Goal: Find specific page/section: Find specific page/section

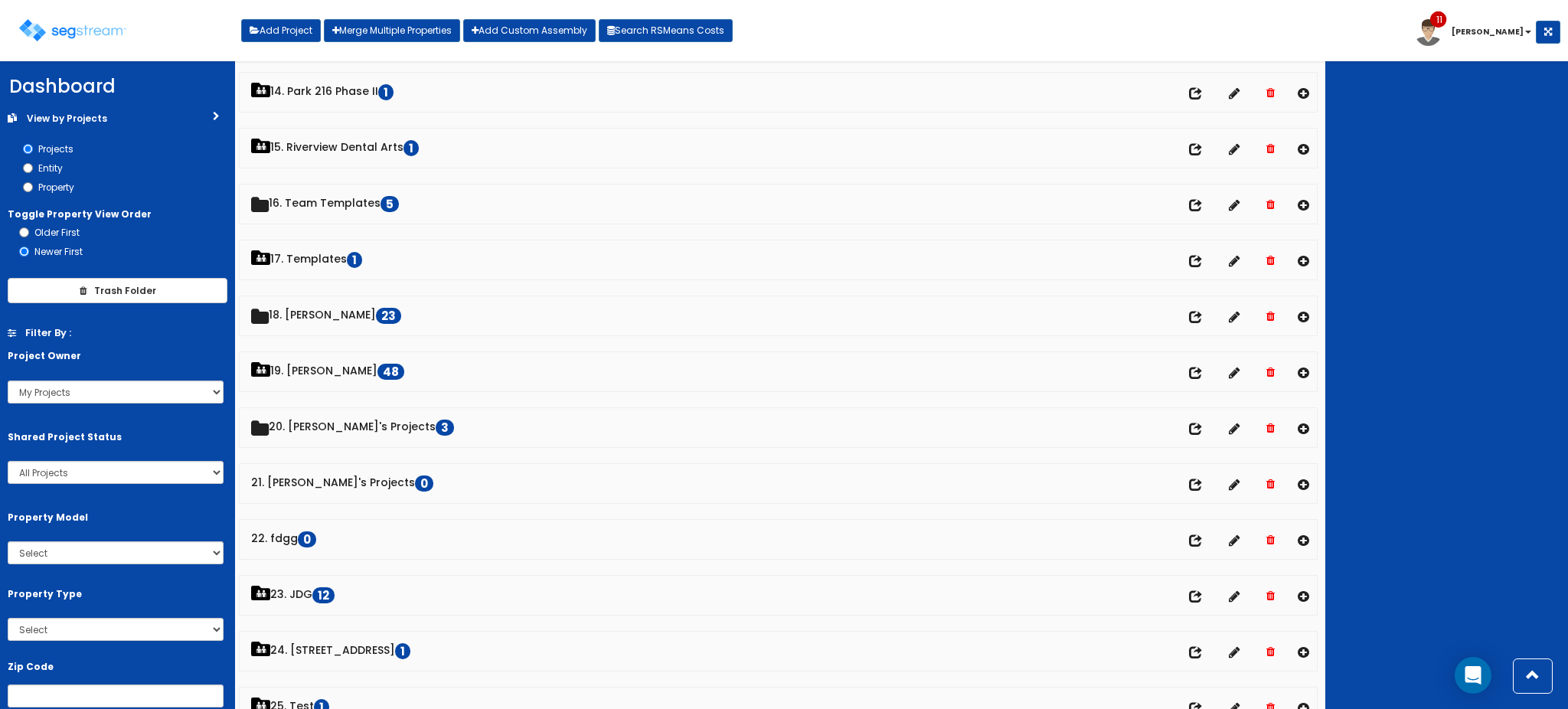
scroll to position [812, 0]
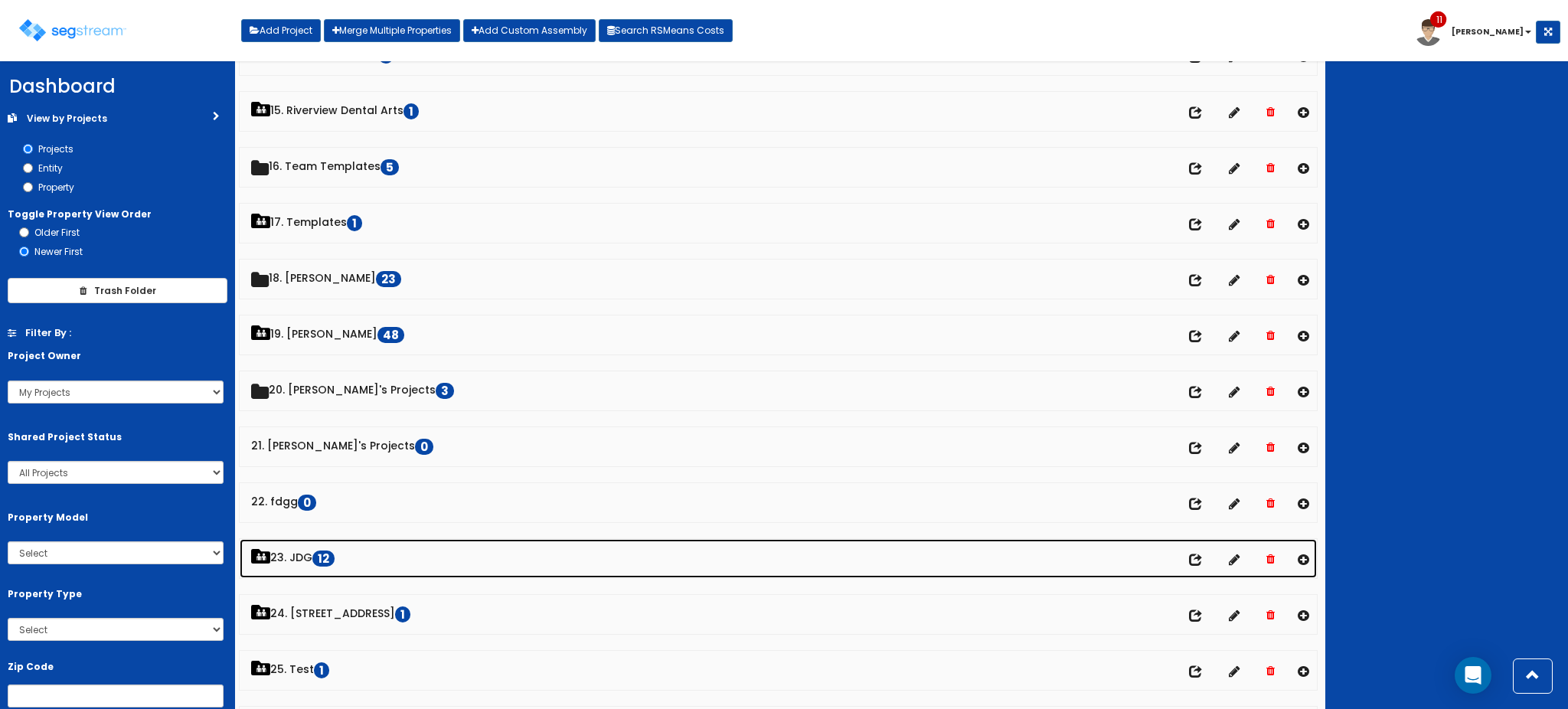
click at [299, 558] on link "23. JDG 12" at bounding box center [779, 559] width 1077 height 39
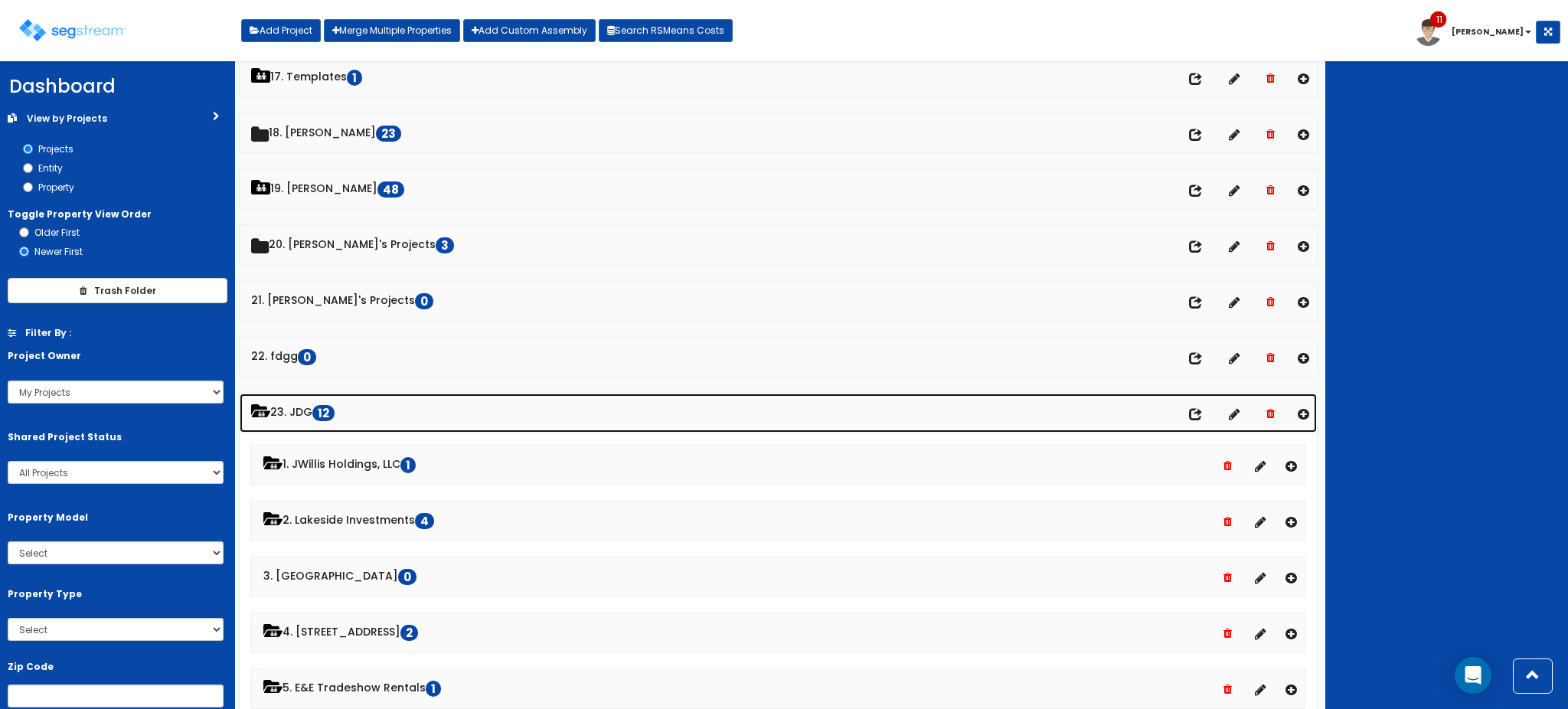
scroll to position [961, 0]
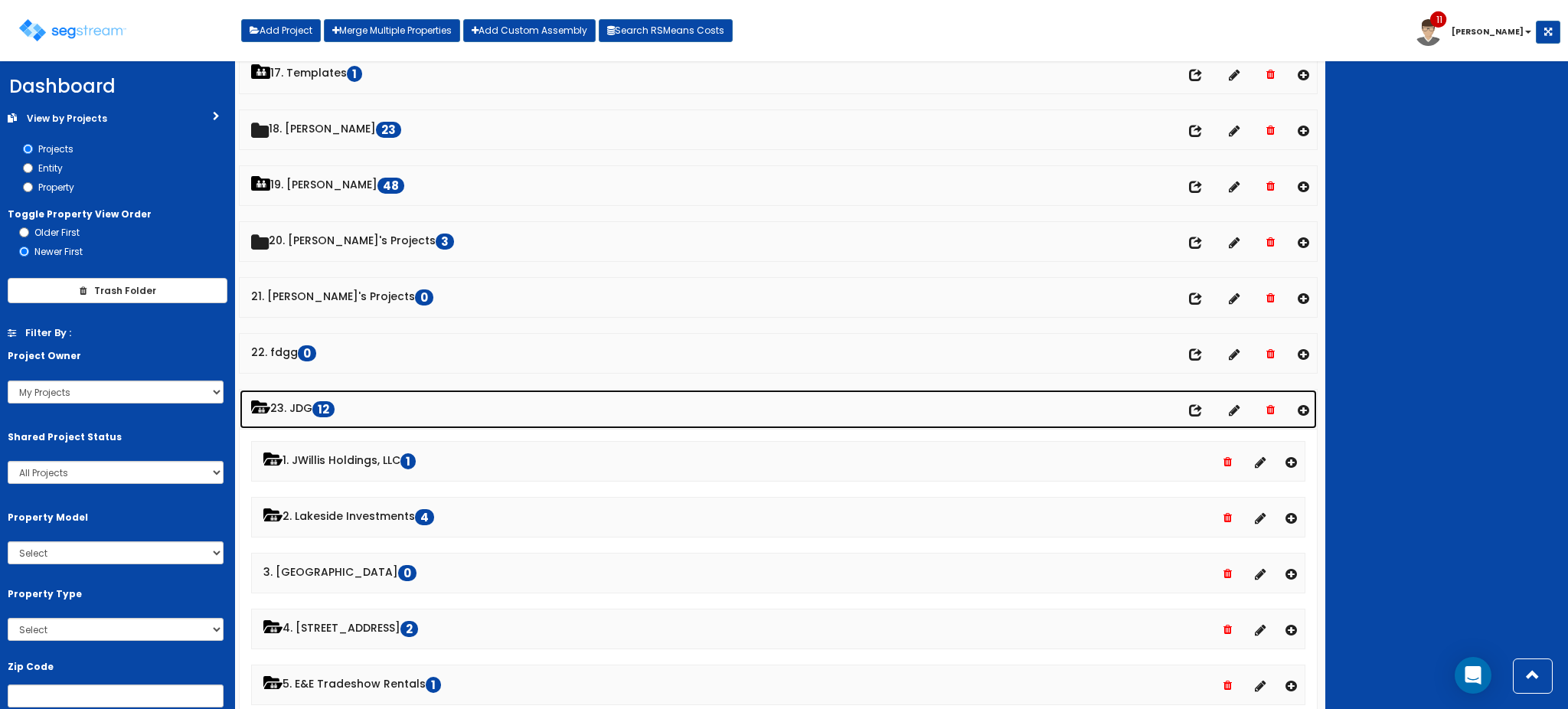
click at [290, 408] on link "23. JDG 12" at bounding box center [779, 409] width 1077 height 39
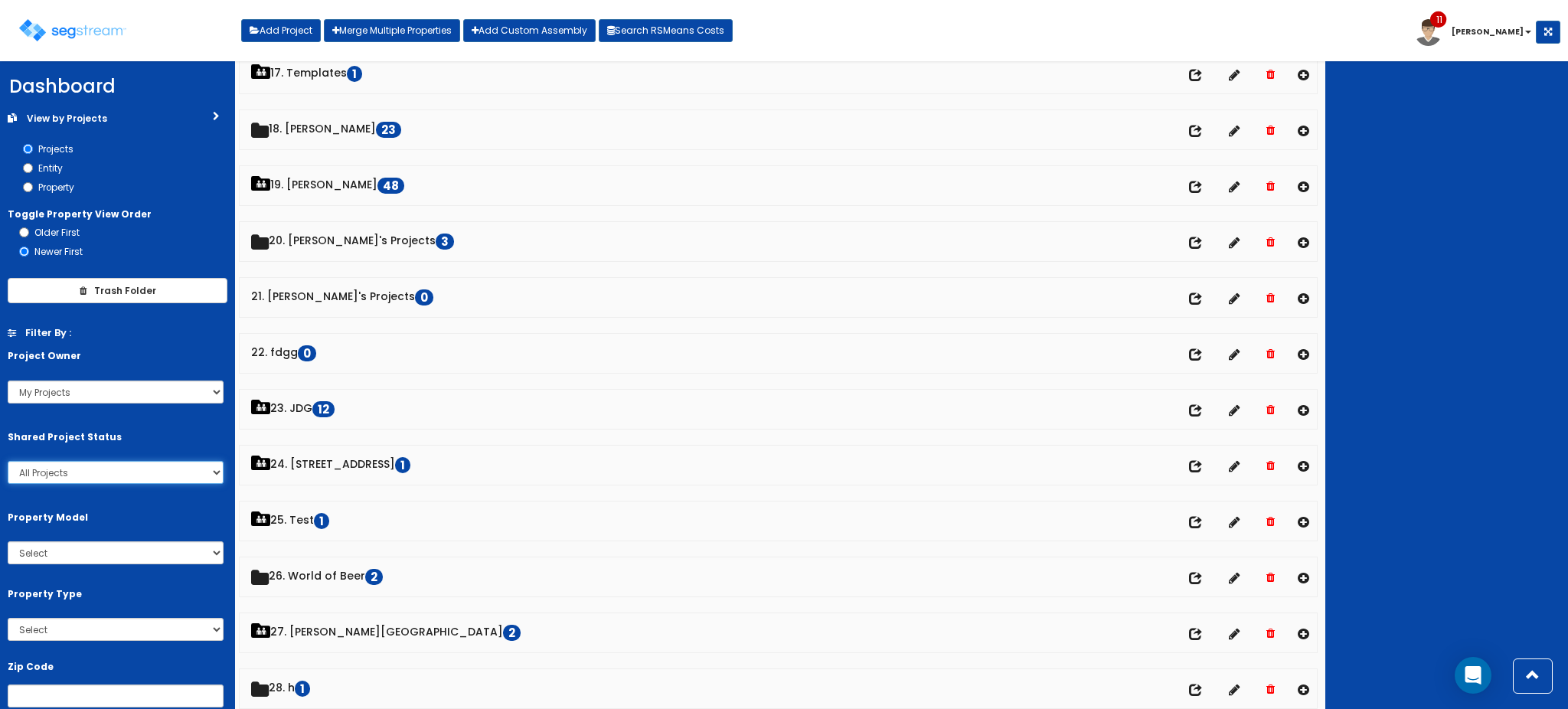
click at [118, 473] on select "All Projects My Projects Shared Projects" at bounding box center [116, 471] width 216 height 23
select select "personal"
click at [8, 460] on select "All Projects My Projects Shared Projects" at bounding box center [116, 471] width 216 height 23
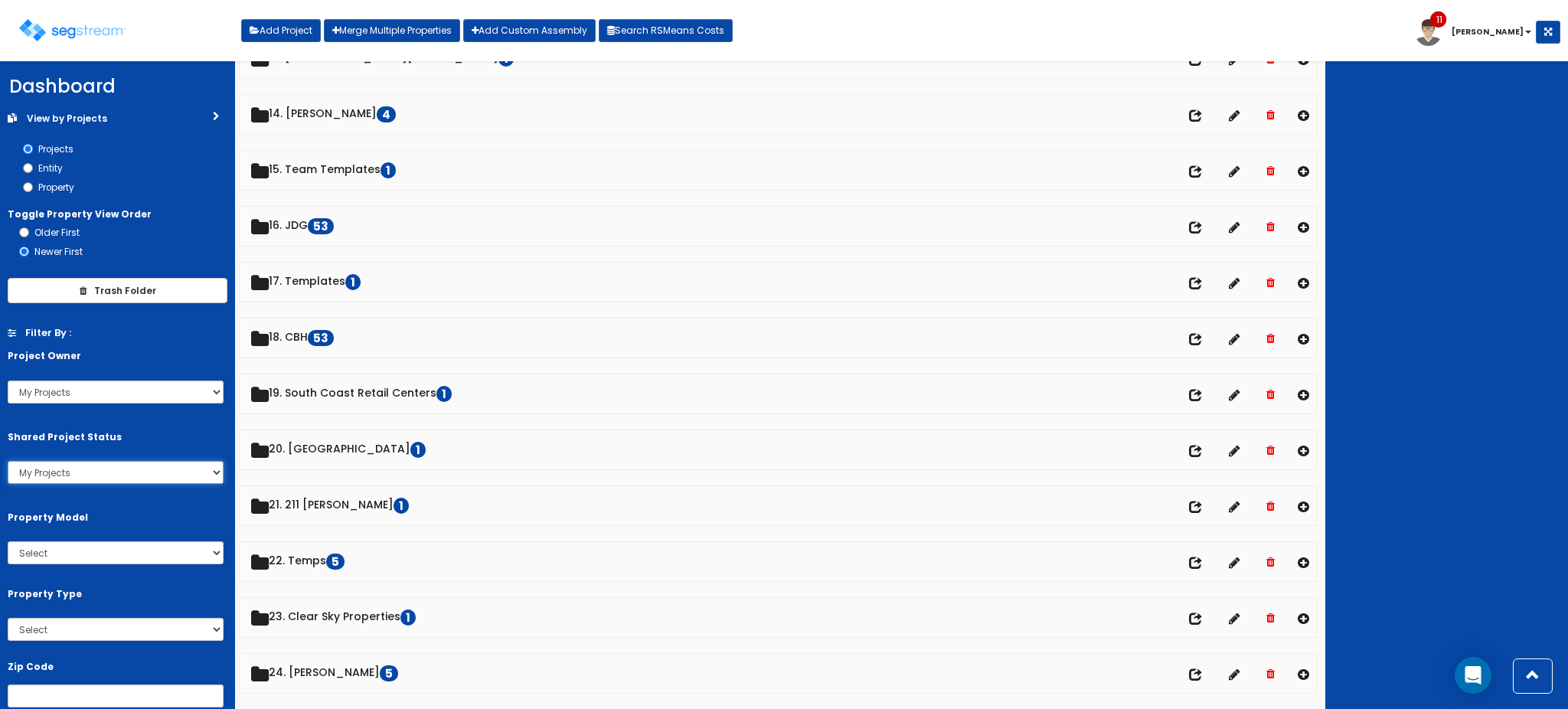
scroll to position [419, 0]
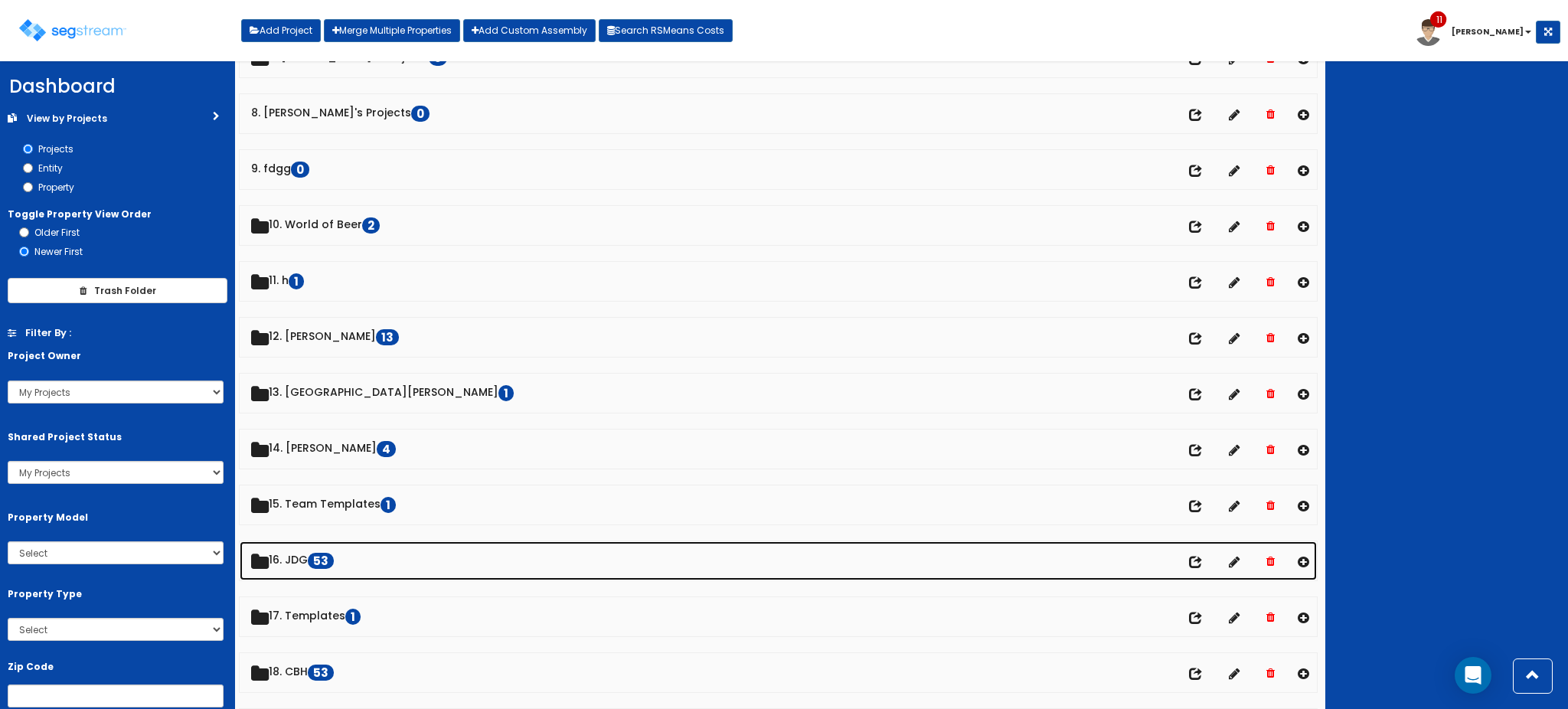
click at [299, 566] on link "16. JDG 53" at bounding box center [779, 561] width 1077 height 39
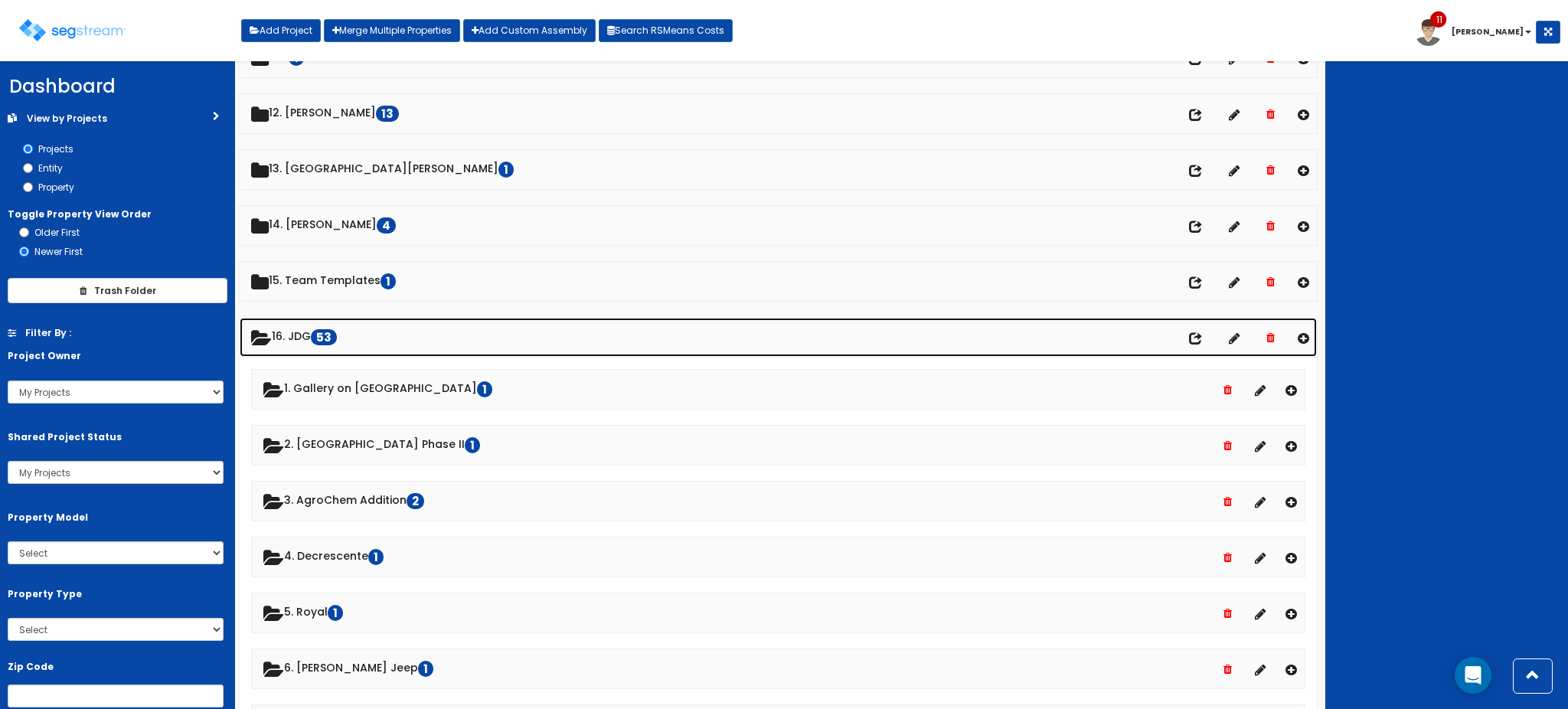
scroll to position [647, 0]
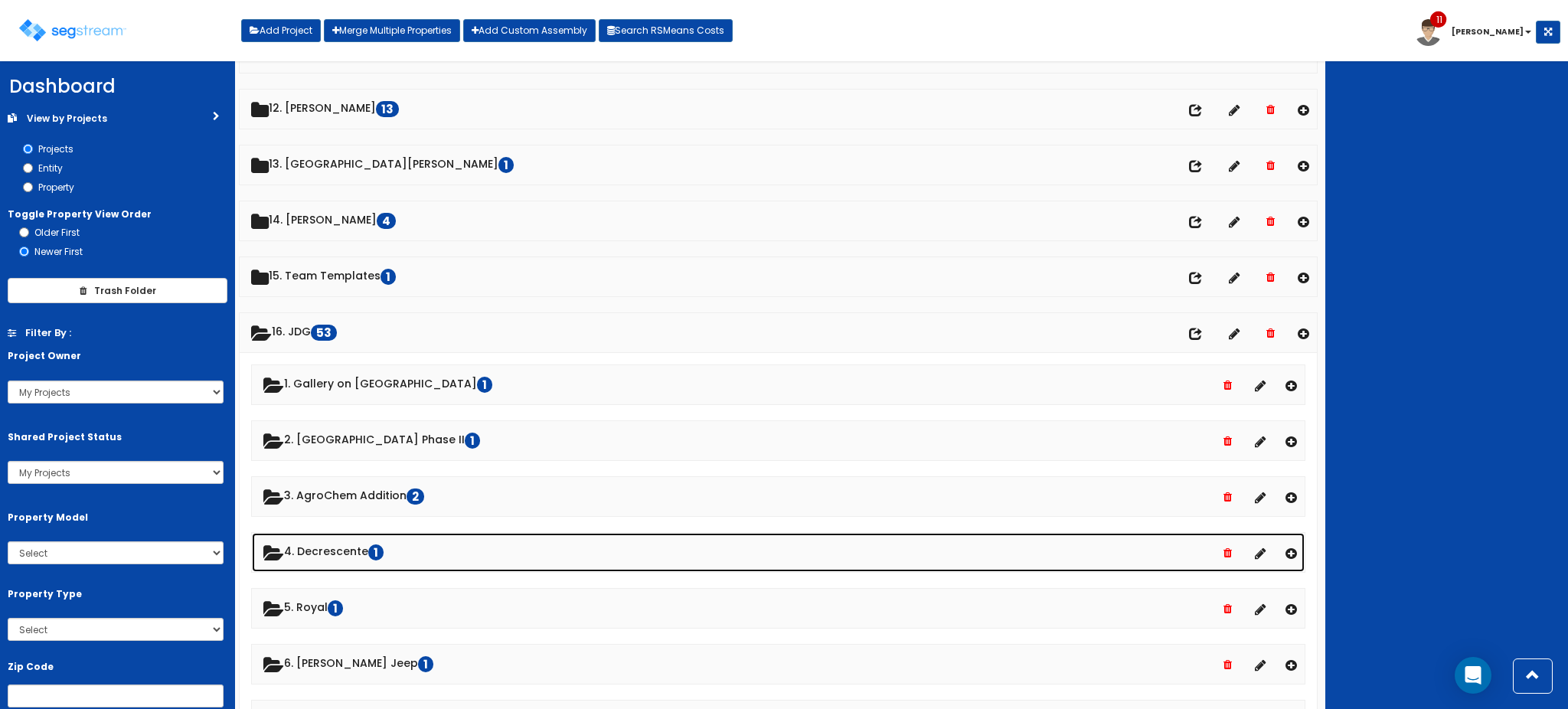
click at [314, 550] on link "4. Decrescente 1" at bounding box center [778, 552] width 1052 height 39
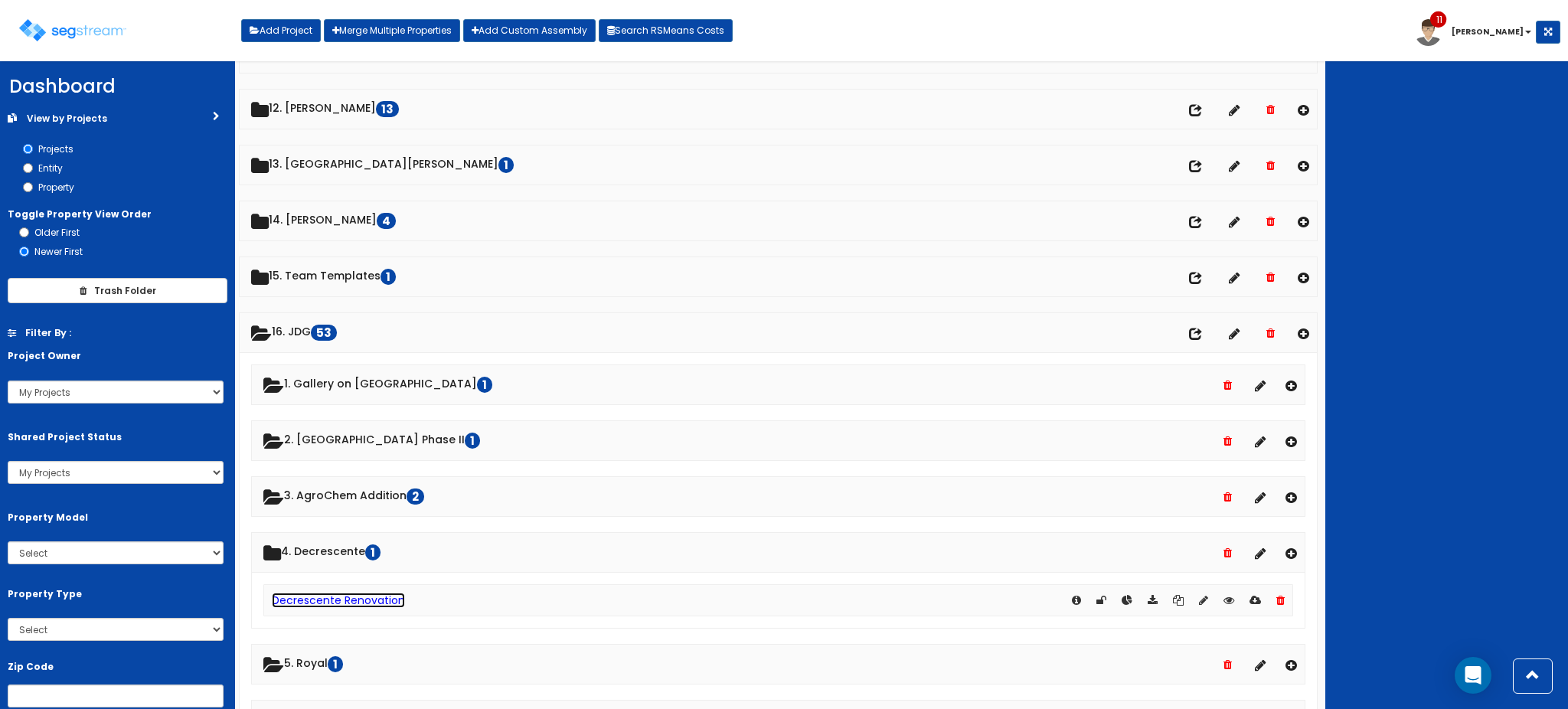
click at [345, 601] on link "Decrescente Renovation" at bounding box center [338, 599] width 133 height 15
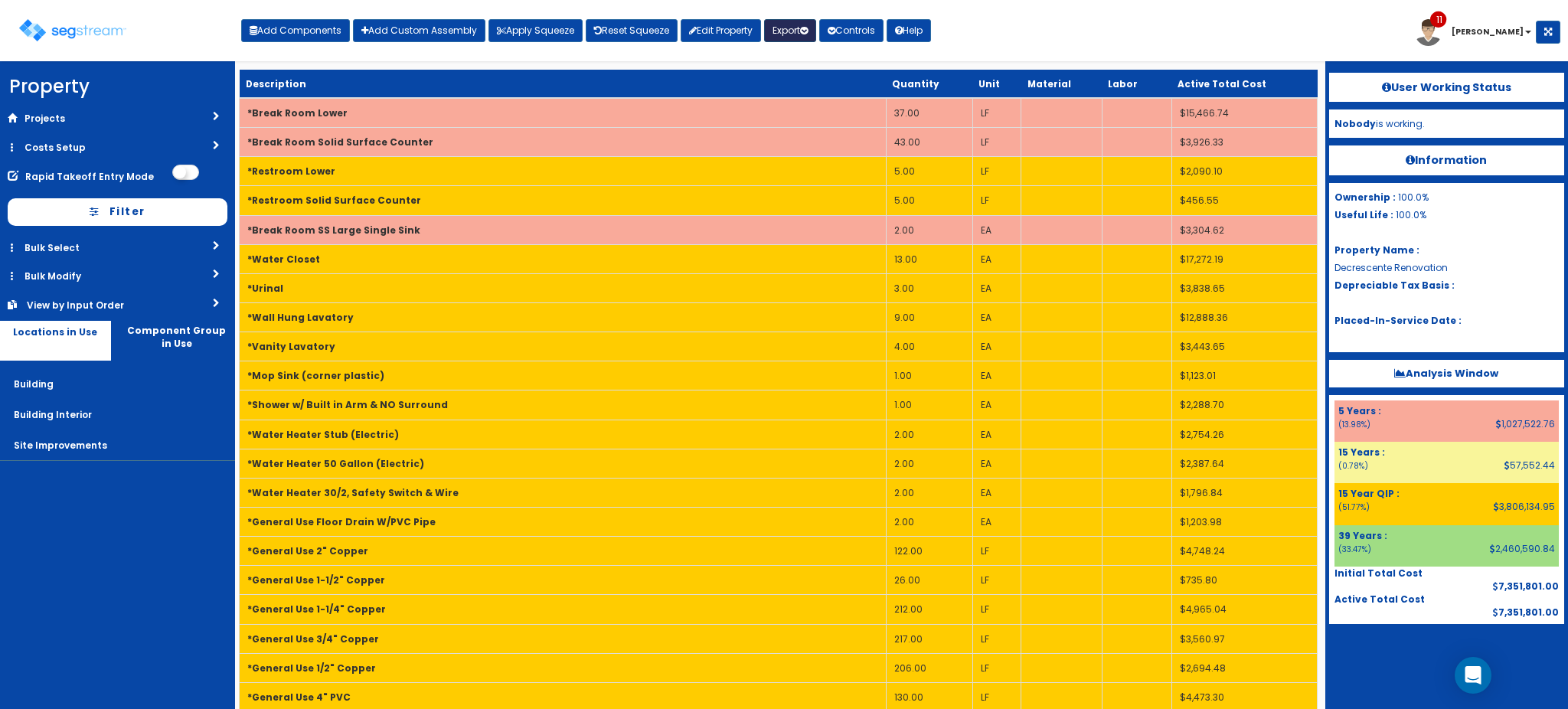
click at [807, 31] on icon "button" at bounding box center [804, 30] width 8 height 9
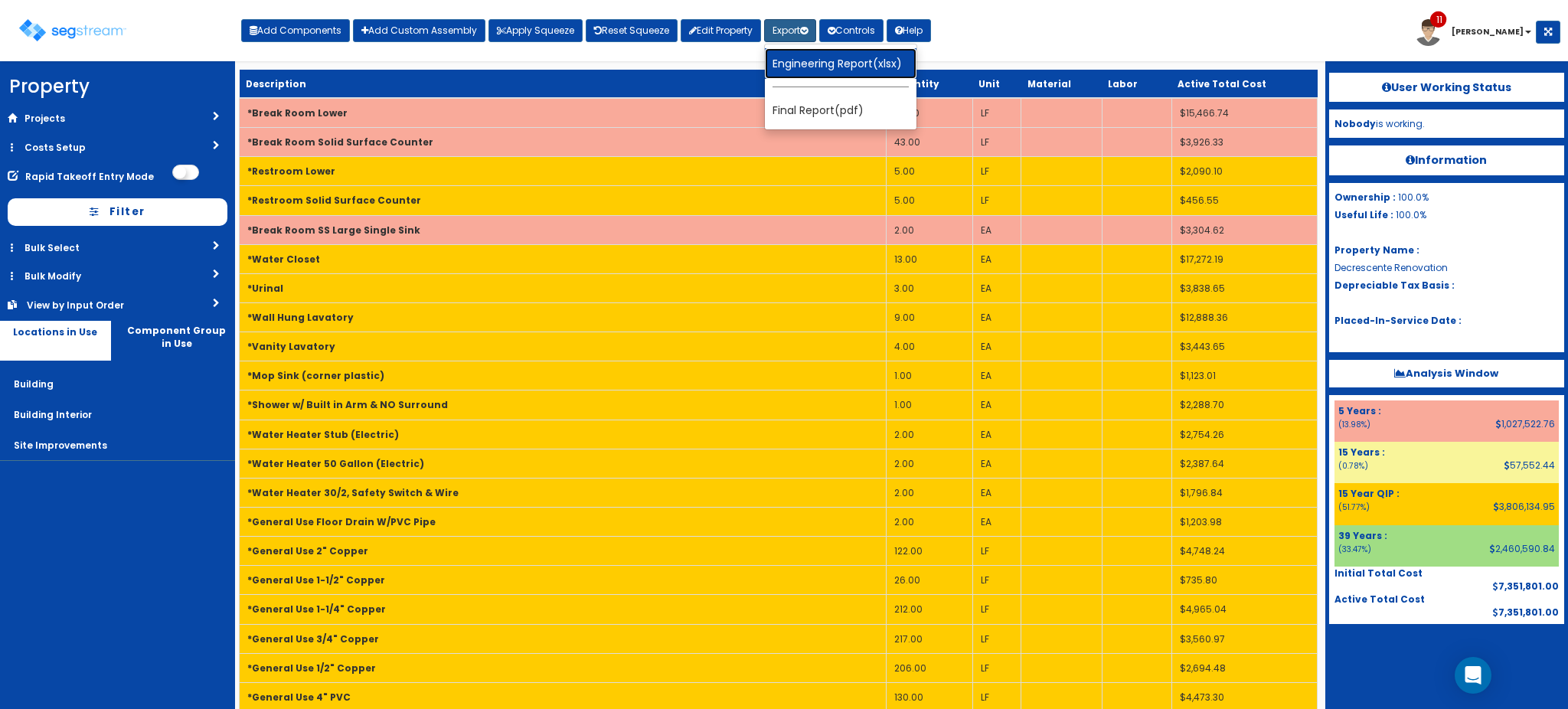
click at [828, 66] on link "Engineering Report(xlsx)" at bounding box center [840, 63] width 151 height 31
